Goal: Information Seeking & Learning: Learn about a topic

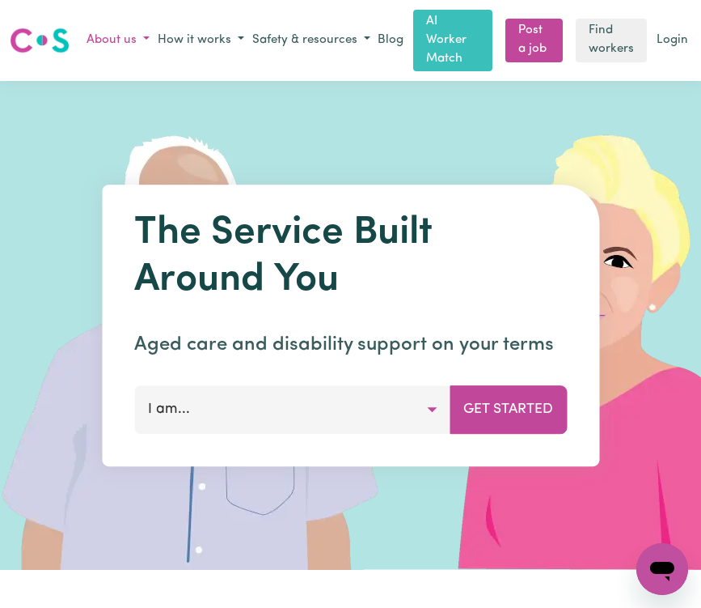
click at [108, 32] on button "About us" at bounding box center [118, 41] width 71 height 27
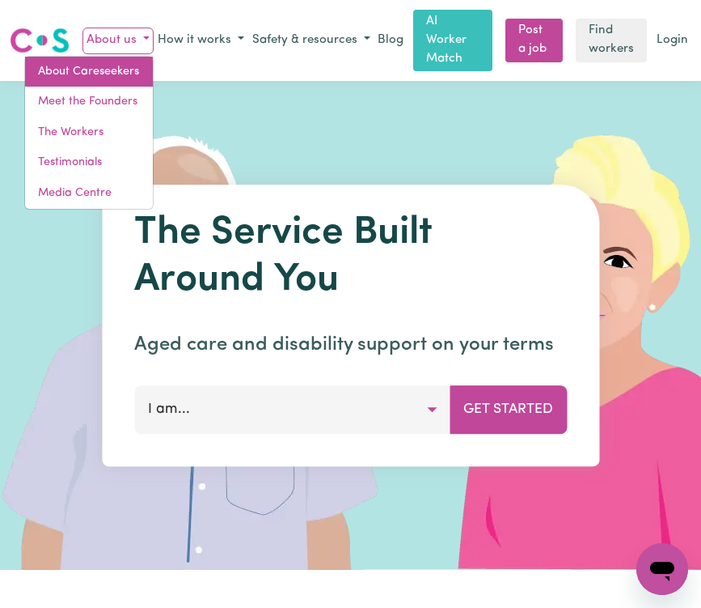
click at [108, 66] on link "About Careseekers" at bounding box center [89, 72] width 128 height 31
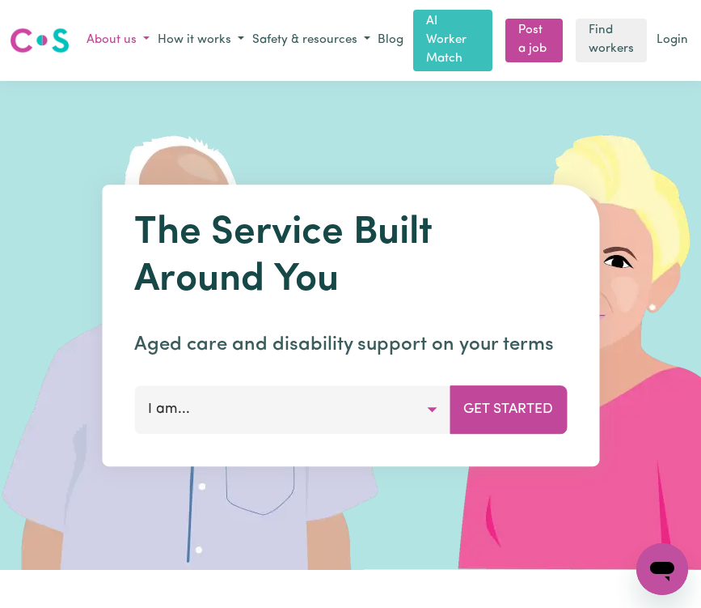
click at [118, 28] on button "About us" at bounding box center [118, 41] width 71 height 27
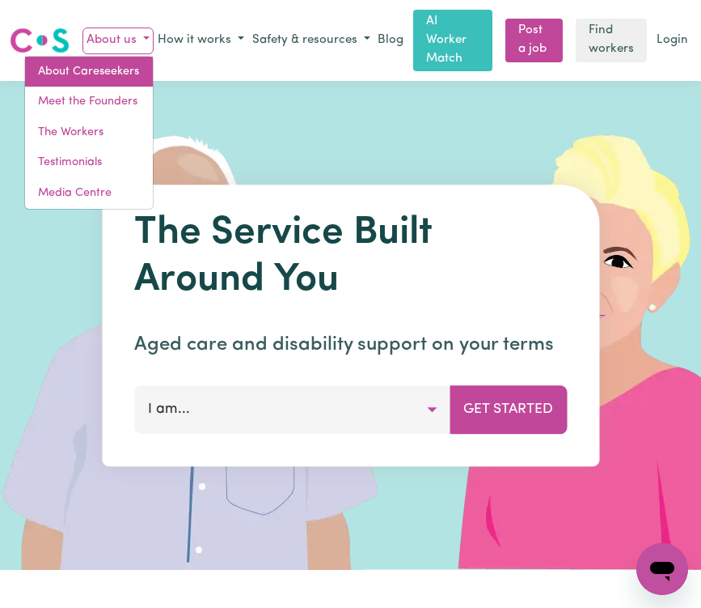
click at [113, 69] on link "About Careseekers" at bounding box center [89, 72] width 128 height 31
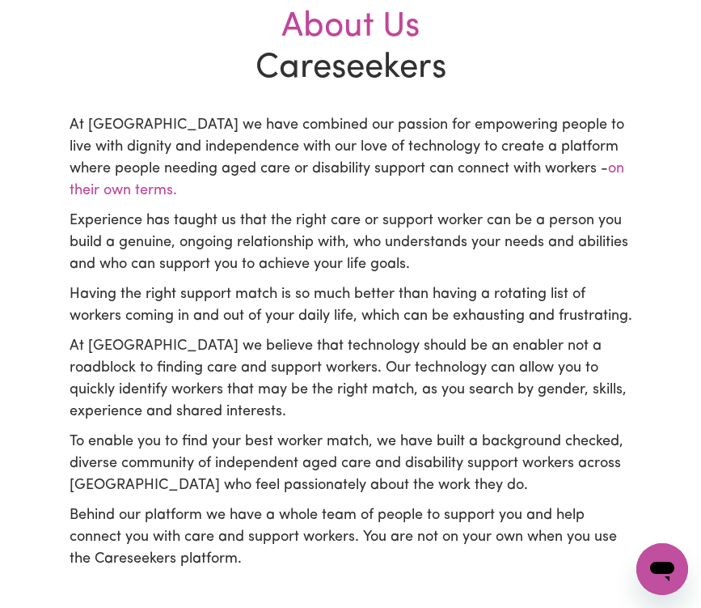
scroll to position [431, 0]
